Goal: Transaction & Acquisition: Purchase product/service

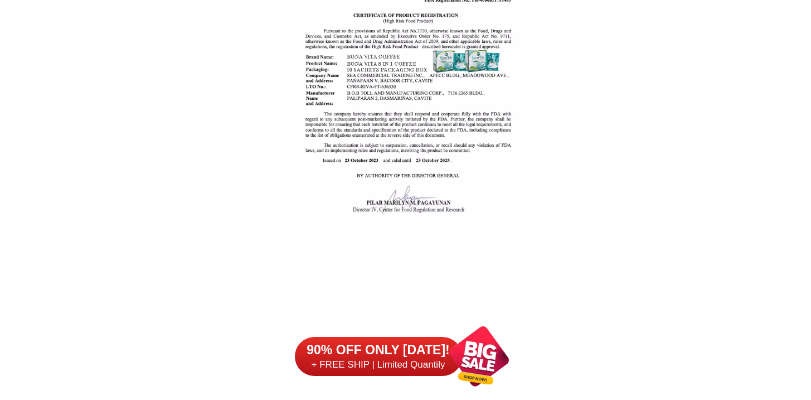
click at [407, 358] on h6 "+ FREE SHIP | Limited Quantily" at bounding box center [378, 364] width 167 height 12
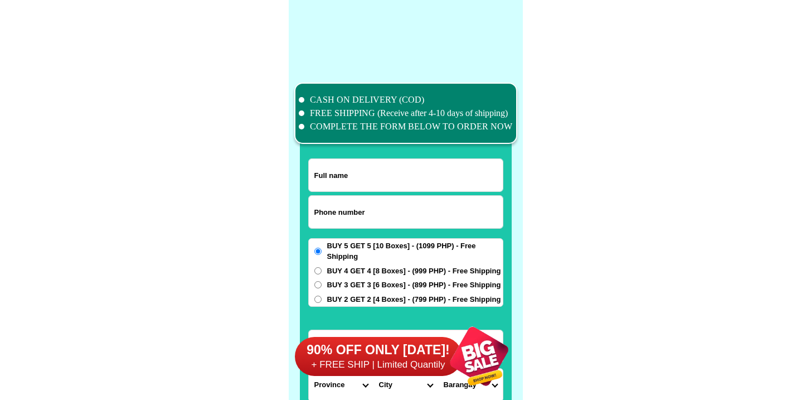
scroll to position [8662, 0]
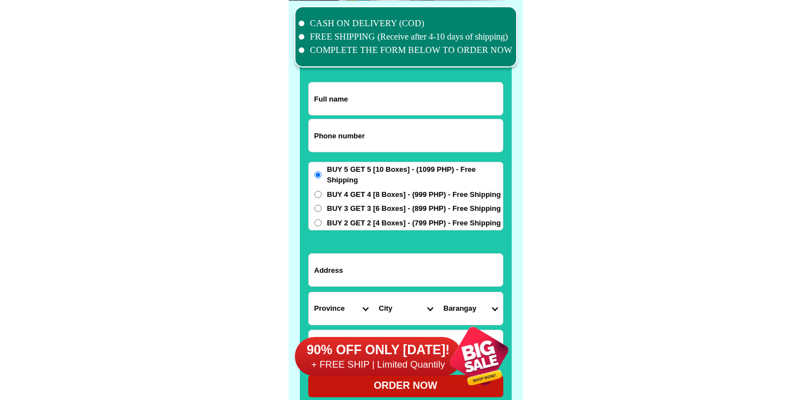
click at [396, 115] on div at bounding box center [405, 98] width 195 height 33
click at [395, 124] on input "Input phone_number" at bounding box center [406, 135] width 194 height 32
paste input "9692704444"
paste input "Ramon L Lim"
type input "09692704444"
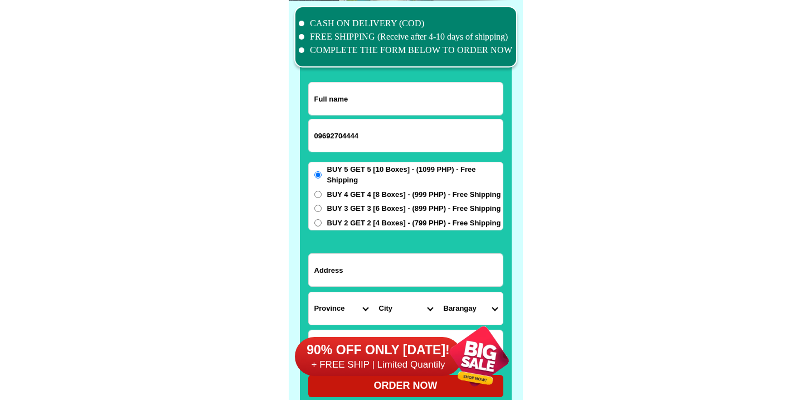
click at [394, 110] on input "Input full_name" at bounding box center [406, 98] width 194 height 32
paste input "Ramon L Lim"
type input "Ramon L Lim"
click at [356, 201] on div "BUY 5 GET 5 [10 Boxes] - (1099 PHP) - Free Shipping BUY 4 GET 4 [8 Boxes] - (99…" at bounding box center [405, 196] width 195 height 69
click at [358, 195] on span "BUY 4 GET 4 [8 Boxes] - (999 PHP) - Free Shipping" at bounding box center [414, 194] width 174 height 11
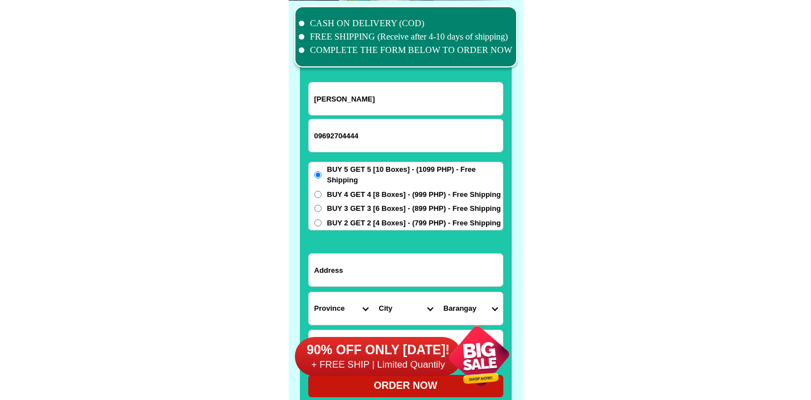
click at [322, 195] on input "BUY 4 GET 4 [8 Boxes] - (999 PHP) - Free Shipping" at bounding box center [317, 194] width 7 height 7
radio input "true"
click at [374, 259] on input "Input address" at bounding box center [406, 270] width 194 height 32
paste input "Green height 4 B1Lot 43 brgy San Isidro Felix manalo St cainta Rizal"
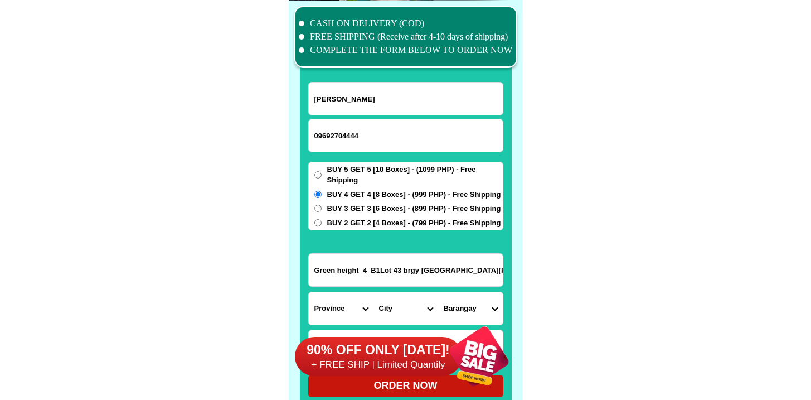
scroll to position [0, 55]
type input "Green height 4 B1Lot 43 brgy San Isidro Felix manalo St cainta Rizal"
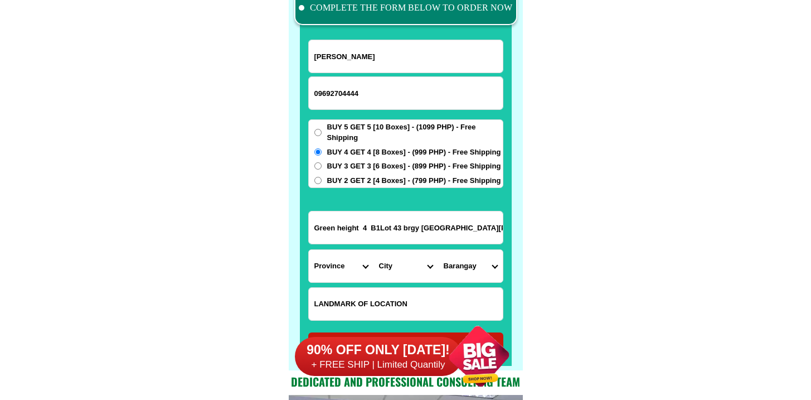
scroll to position [8720, 0]
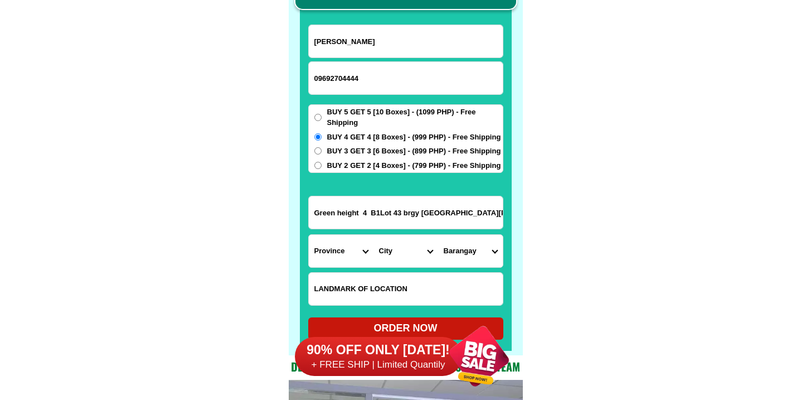
click at [351, 285] on input "Input LANDMARKOFLOCATION" at bounding box center [406, 288] width 194 height 32
paste input "FEU college"
type input "FEU college"
drag, startPoint x: 420, startPoint y: 201, endPoint x: 622, endPoint y: 198, distance: 201.7
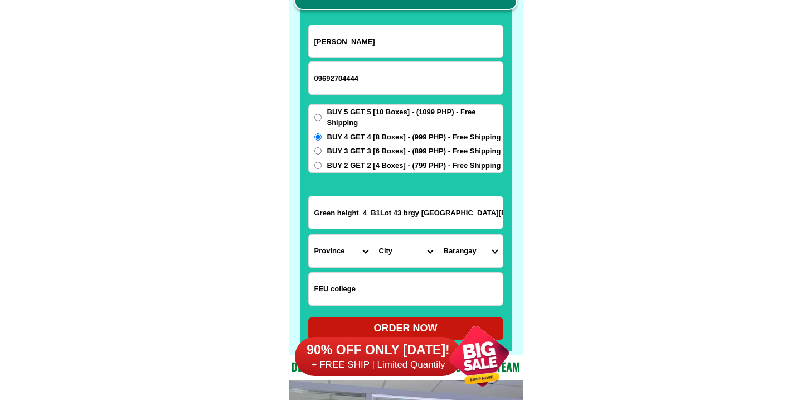
click at [477, 206] on input "Green height 4 B1Lot 43 brgy San Isidro Felix manalo St cainta Rizal" at bounding box center [406, 212] width 194 height 32
drag, startPoint x: 469, startPoint y: 208, endPoint x: 642, endPoint y: 204, distance: 173.3
click at [402, 201] on input "Green height 4 B1Lot 43 brgy San Isidro Felix manalo St cainta Rizal" at bounding box center [406, 212] width 194 height 32
click at [376, 209] on input "Green height 4 B1Lot 43 brgy San Isidro Felix manalo St cainta Rizal" at bounding box center [406, 212] width 194 height 32
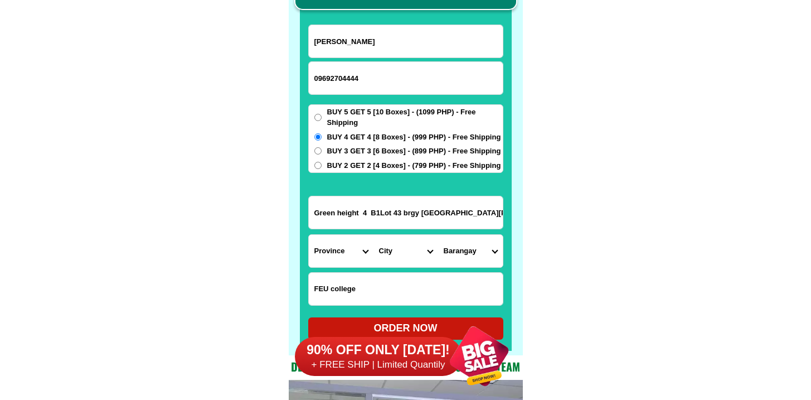
scroll to position [0, 55]
drag, startPoint x: 376, startPoint y: 209, endPoint x: 630, endPoint y: 208, distance: 254.1
click at [325, 253] on select "Province [GEOGRAPHIC_DATA] [GEOGRAPHIC_DATA] [GEOGRAPHIC_DATA] [GEOGRAPHIC_DATA…" at bounding box center [341, 251] width 65 height 32
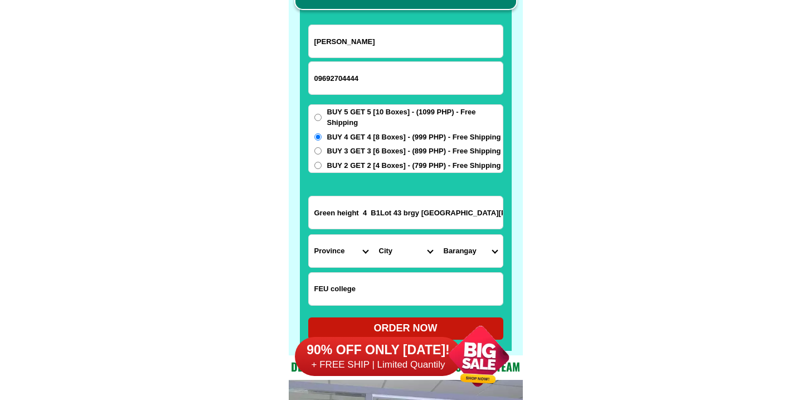
select select "63_993"
click at [309, 235] on select "Province [GEOGRAPHIC_DATA] [GEOGRAPHIC_DATA] [GEOGRAPHIC_DATA] [GEOGRAPHIC_DATA…" at bounding box center [341, 251] width 65 height 32
click at [403, 259] on select "City Angono Antipolo-city Binangonan Cainta Cardona Jala-jala Pililla Rizal-bar…" at bounding box center [405, 251] width 65 height 32
select select "63_9934004"
click at [373, 235] on select "City Angono Antipolo-city Binangonan Cainta Cardona Jala-jala Pililla Rizal-bar…" at bounding box center [405, 251] width 65 height 32
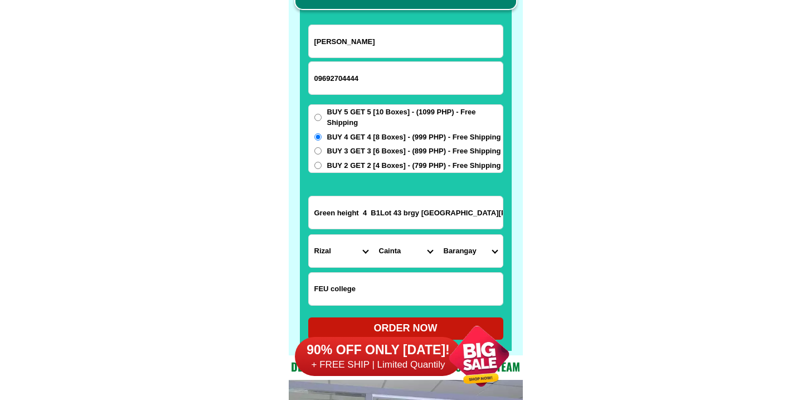
click at [417, 222] on input "Green height 4 B1Lot 43 brgy San Isidro Felix manalo St cainta Rizal" at bounding box center [406, 212] width 194 height 32
drag, startPoint x: 382, startPoint y: 211, endPoint x: 639, endPoint y: 203, distance: 257.5
click at [470, 242] on select "Barangay San andres (pob.) San isidro San juan San roque Santa rosa Santo domin…" at bounding box center [470, 251] width 65 height 32
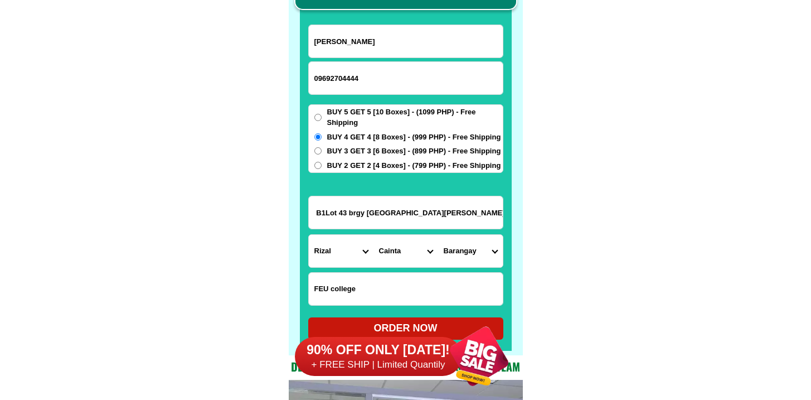
scroll to position [0, 0]
click at [466, 250] on select "Barangay San andres (pob.) San isidro San juan San roque Santa rosa Santo domin…" at bounding box center [470, 251] width 65 height 32
select select "63_99340046178"
click at [438, 235] on select "Barangay San andres (pob.) San isidro San juan San roque Santa rosa Santo domin…" at bounding box center [470, 251] width 65 height 32
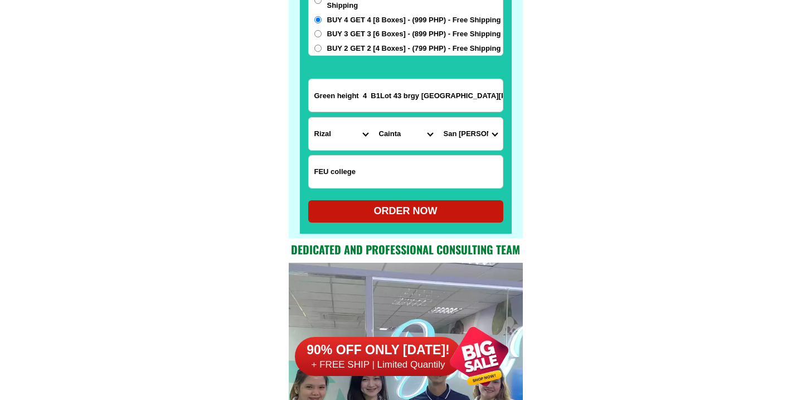
scroll to position [8838, 0]
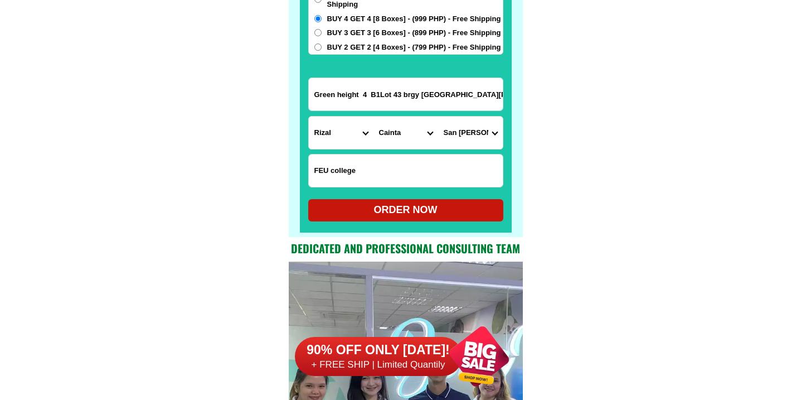
click at [431, 209] on div "ORDER NOW" at bounding box center [405, 209] width 195 height 15
type input "Ramon L Lim"
type input "Green height 4 B1Lot 43 brgy San Isidro Felix manalo St cainta Rizal"
type input "FEU college"
radio input "true"
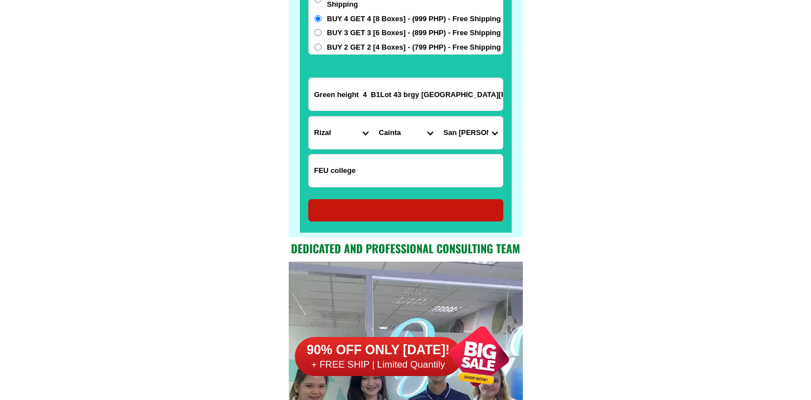
radio input "true"
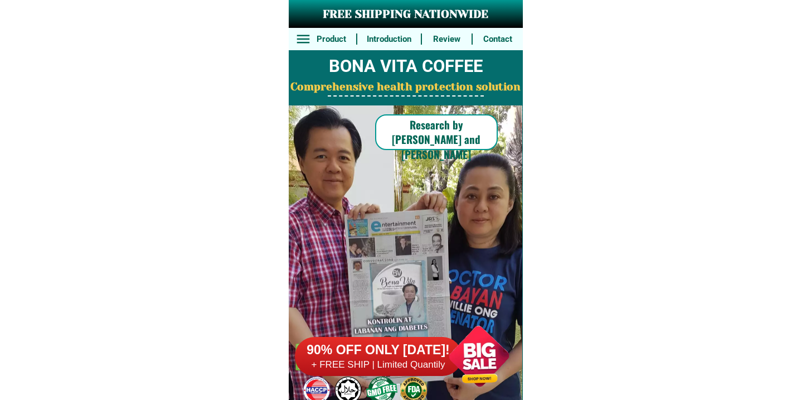
click at [397, 377] on div "90% OFF ONLY TODAY! + FREE SHIP | Limited Quantily" at bounding box center [409, 355] width 228 height 87
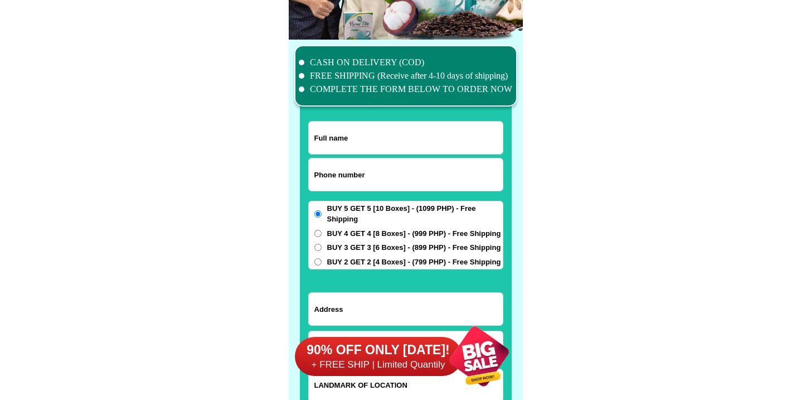
scroll to position [8662, 0]
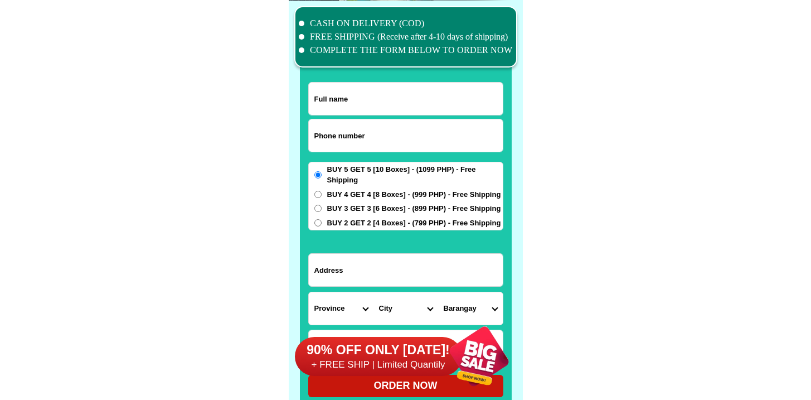
click at [396, 148] on input "Input phone_number" at bounding box center [406, 135] width 194 height 32
paste input "9154196637"
type input "09154196637"
click at [366, 101] on input "Input full_name" at bounding box center [406, 98] width 194 height 32
paste input "Myrna santayana"
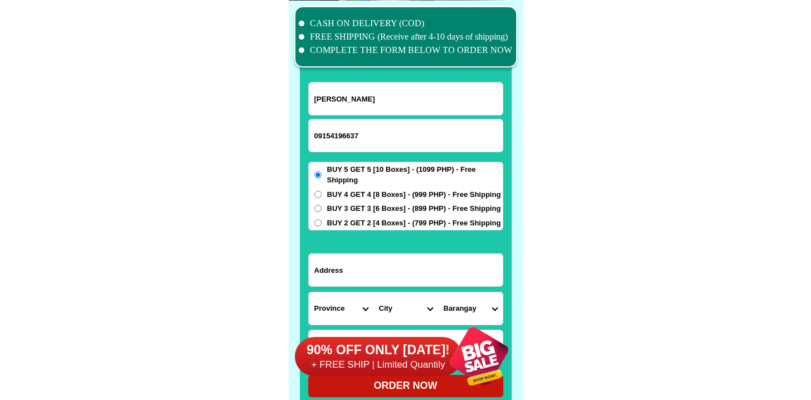
type input "Myrna santayana"
click at [377, 270] on input "Input address" at bounding box center [406, 270] width 194 height 32
paste input "Alnay Subd. Purok 1, albay , Polangui"
type input "Alnay Subd. Purok 1, albay , Polangui"
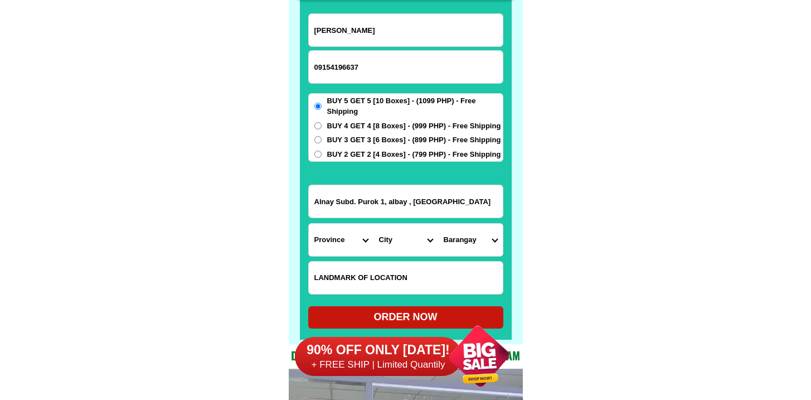
scroll to position [8795, 0]
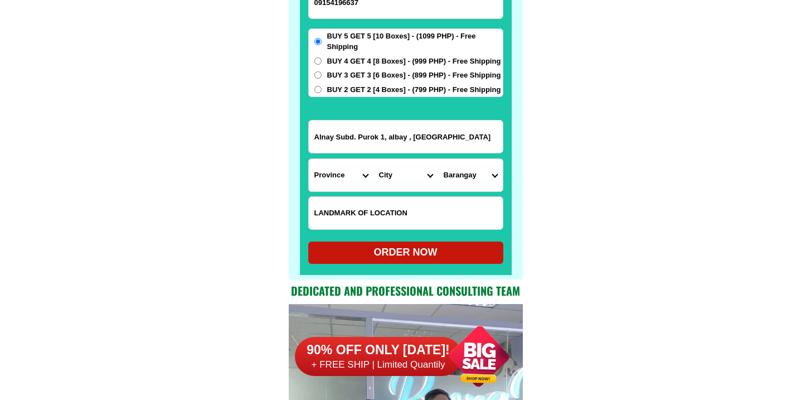
click at [387, 203] on input "Input LANDMARKOFLOCATION" at bounding box center [406, 213] width 194 height 32
paste input "2nd street u"
type input "2nd street u"
click at [332, 179] on select "Province [GEOGRAPHIC_DATA] [GEOGRAPHIC_DATA] [GEOGRAPHIC_DATA] [GEOGRAPHIC_DATA…" at bounding box center [341, 175] width 65 height 32
select select "63_402"
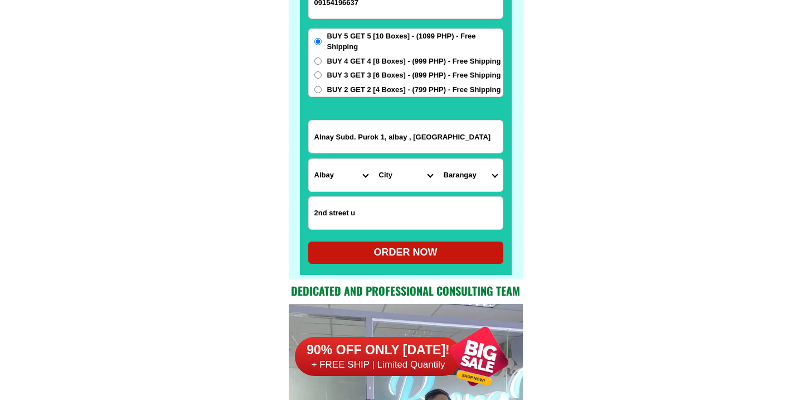
click at [309, 159] on select "Province [GEOGRAPHIC_DATA] [GEOGRAPHIC_DATA] [GEOGRAPHIC_DATA] [GEOGRAPHIC_DATA…" at bounding box center [341, 175] width 65 height 32
click at [429, 173] on select "City" at bounding box center [405, 175] width 65 height 32
select select "63_4026248"
click at [373, 159] on select "City Albay-malinao Albay-santo-domingo Bacacay Camalig Daraga Guinobatan Jovell…" at bounding box center [405, 175] width 65 height 32
click at [460, 166] on select "Barangay Agos Alnay Alomon Amoguis Anopol Apad Balaba Balangibang Balinad Basud…" at bounding box center [470, 175] width 65 height 32
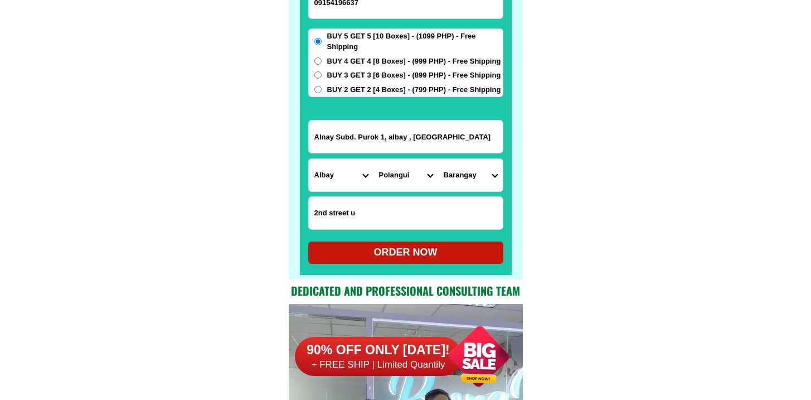
select select "63_40262482962"
click at [438, 159] on select "Barangay Agos Alnay Alomon Amoguis Anopol Apad Balaba Balangibang Balinad Basud…" at bounding box center [470, 175] width 65 height 32
click at [424, 240] on form "Myrna santayana 09154196637 ORDER NOW Alnay Subd. Purok 1, albay , Polangui Pro…" at bounding box center [405, 106] width 195 height 315
click at [421, 248] on div "ORDER NOW" at bounding box center [405, 252] width 195 height 15
radio input "true"
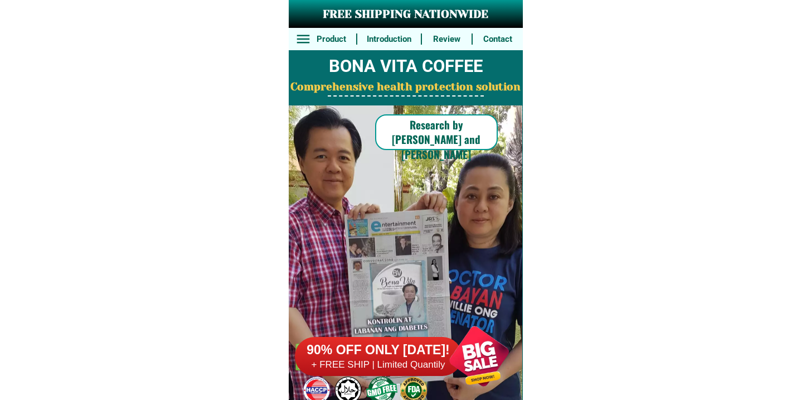
click at [373, 358] on h6 "+ FREE SHIP | Limited Quantily" at bounding box center [378, 364] width 167 height 12
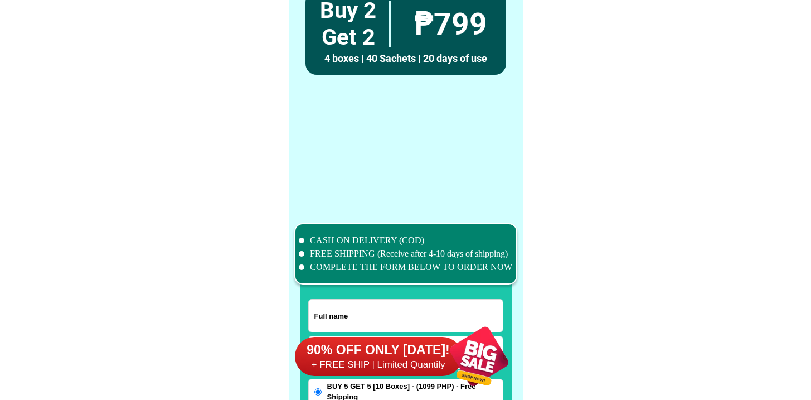
scroll to position [8662, 0]
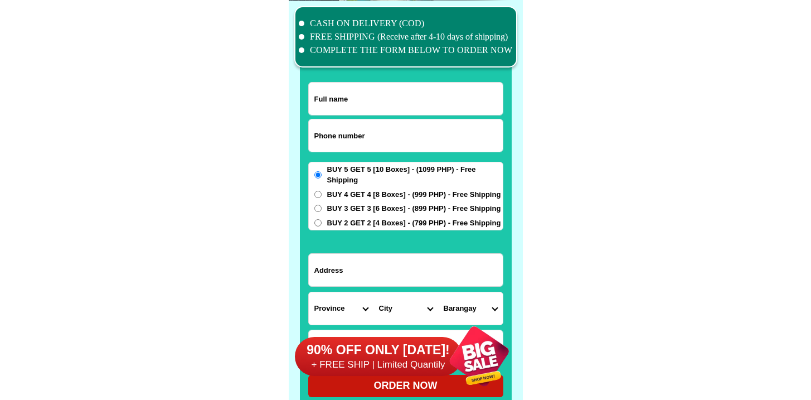
click at [370, 142] on input "Input phone_number" at bounding box center [406, 135] width 194 height 32
paste input "9481973547"
type input "09481973547"
click at [374, 121] on input "09481973547" at bounding box center [406, 135] width 194 height 32
click at [386, 105] on input "Input full_name" at bounding box center [406, 98] width 194 height 32
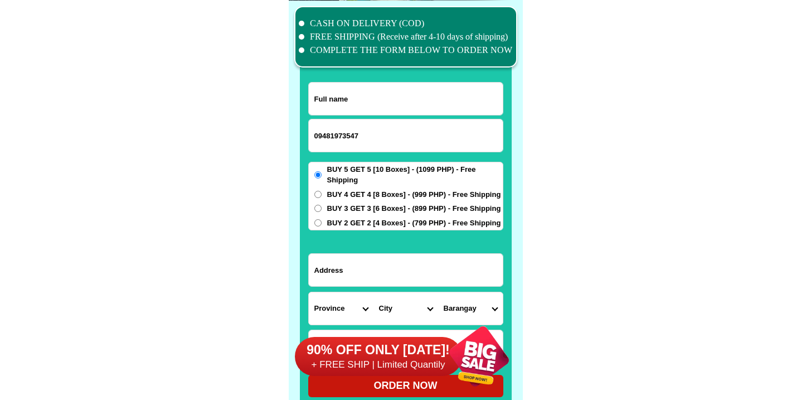
paste input "[PERSON_NAME]"
type input "[PERSON_NAME]"
click at [369, 269] on input "Input address" at bounding box center [406, 270] width 194 height 32
paste input "lumintao [PERSON_NAME]"
type input "lumintao [PERSON_NAME]"
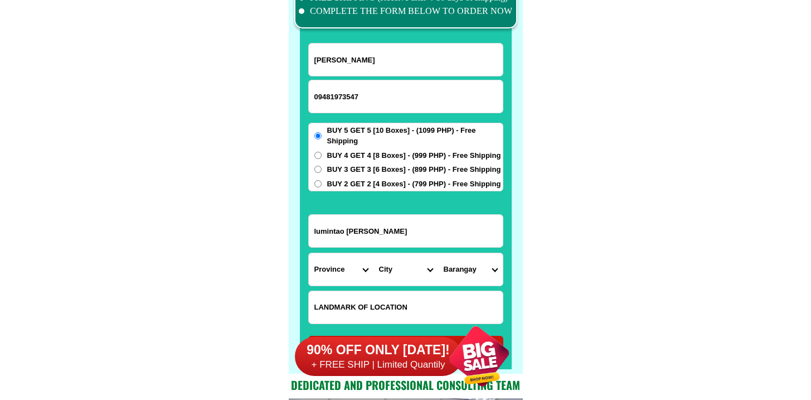
scroll to position [8702, 0]
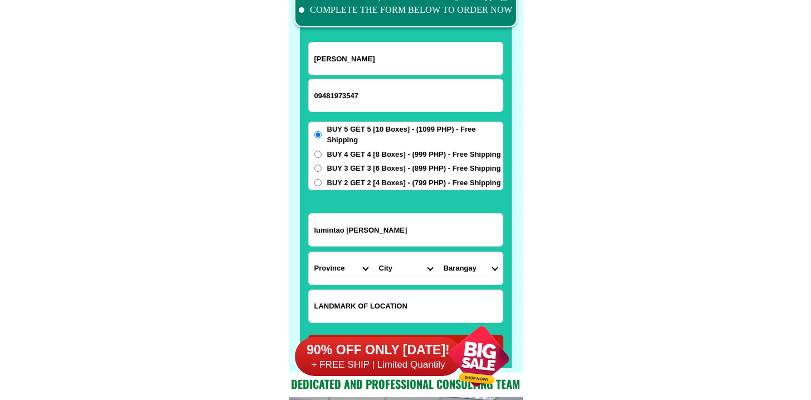
click at [372, 298] on input "Input LANDMARKOFLOCATION" at bounding box center [406, 306] width 194 height 32
paste input "sunrise resortnbuy5 get 5 10 box"
type input "sunrise resortnbuy5 get 5 10 box"
click at [344, 266] on select "Province [GEOGRAPHIC_DATA] [GEOGRAPHIC_DATA] [GEOGRAPHIC_DATA] [GEOGRAPHIC_DATA…" at bounding box center [341, 268] width 65 height 32
select select "63_136"
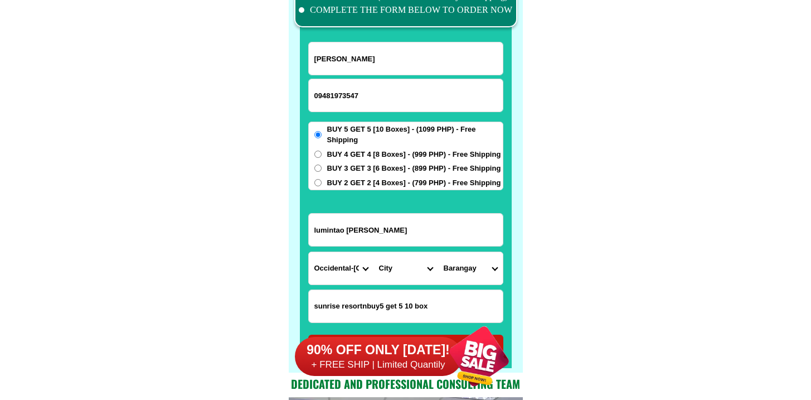
click at [309, 252] on select "Province [GEOGRAPHIC_DATA] [GEOGRAPHIC_DATA] [GEOGRAPHIC_DATA] [GEOGRAPHIC_DATA…" at bounding box center [341, 268] width 65 height 32
click at [402, 267] on select "City [GEOGRAPHIC_DATA]-de-ilog [GEOGRAPHIC_DATA] Lubang [GEOGRAPHIC_DATA]-[GEOG…" at bounding box center [405, 268] width 65 height 32
select select "63_1361057"
click at [373, 252] on select "City [GEOGRAPHIC_DATA]-de-ilog [GEOGRAPHIC_DATA] Lubang [GEOGRAPHIC_DATA]-[GEOG…" at bounding box center [405, 268] width 65 height 32
click at [474, 268] on select "Barangay [PERSON_NAME] Magsikap Malawaan Manoot [GEOGRAPHIC_DATA] [GEOGRAPHIC_D…" at bounding box center [470, 268] width 65 height 32
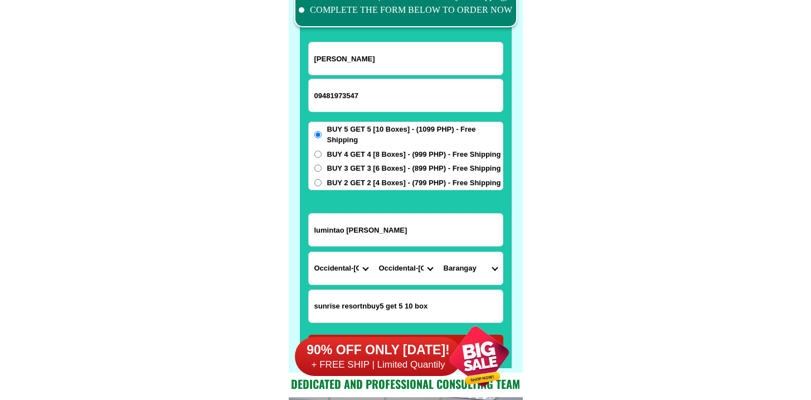
select select "63_13610579989"
click at [438, 252] on select "Barangay [PERSON_NAME] Magsikap Malawaan Manoot [GEOGRAPHIC_DATA] [GEOGRAPHIC_D…" at bounding box center [470, 268] width 65 height 32
click at [469, 276] on select "Barangay [PERSON_NAME] Magsikap Malawaan Manoot [GEOGRAPHIC_DATA] [GEOGRAPHIC_D…" at bounding box center [470, 268] width 65 height 32
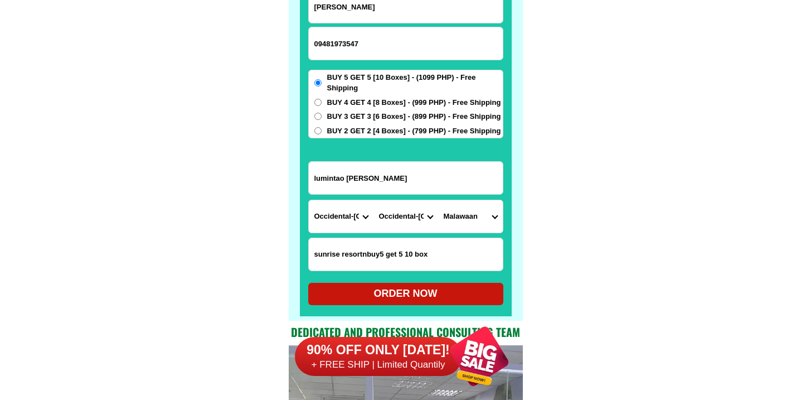
scroll to position [8757, 0]
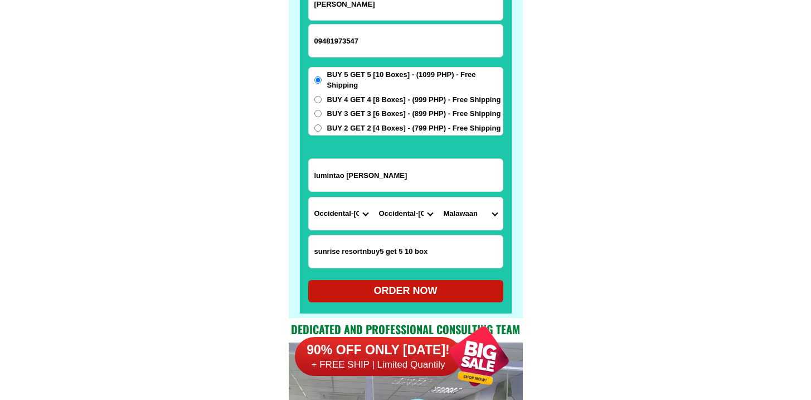
click at [421, 287] on div "ORDER NOW" at bounding box center [405, 290] width 195 height 15
radio input "true"
